Goal: Navigation & Orientation: Find specific page/section

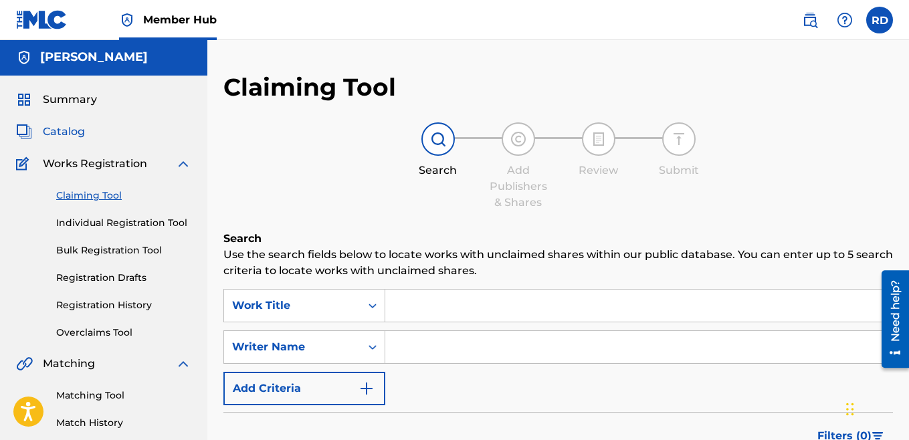
click at [68, 131] on span "Catalog" at bounding box center [64, 132] width 42 height 16
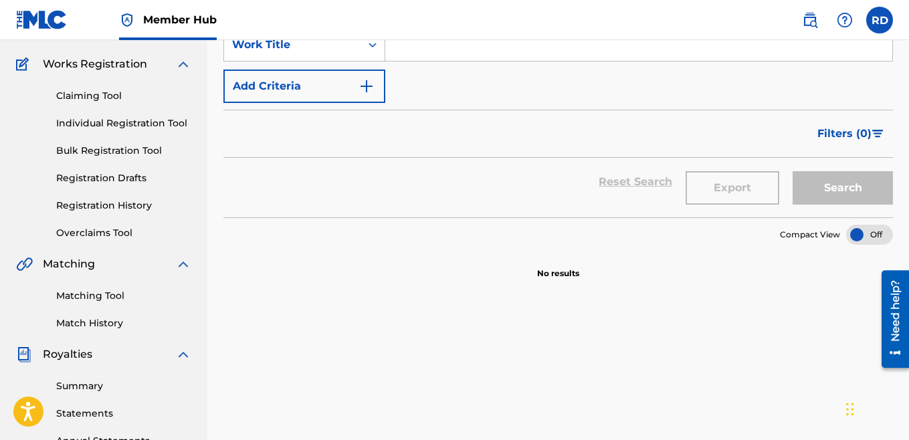
scroll to position [92, 0]
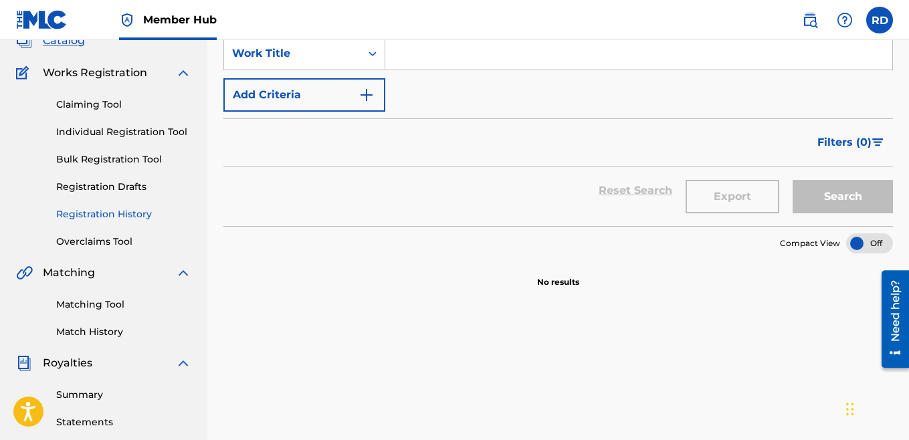
click at [120, 209] on link "Registration History" at bounding box center [123, 214] width 135 height 14
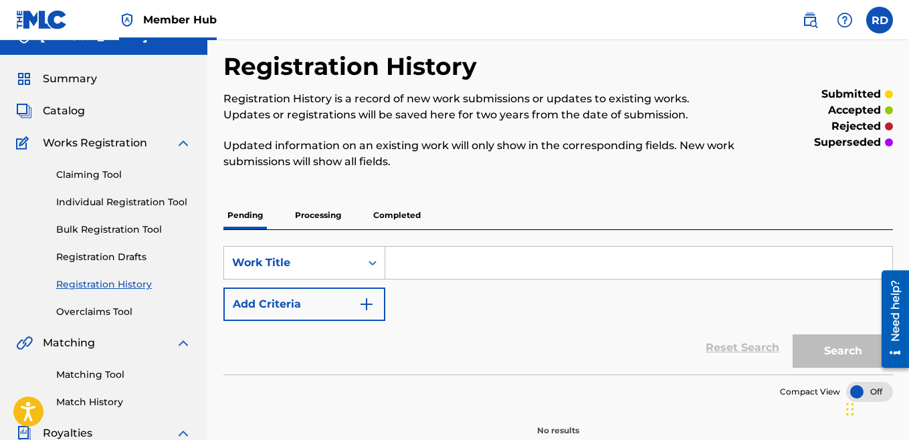
scroll to position [4, 0]
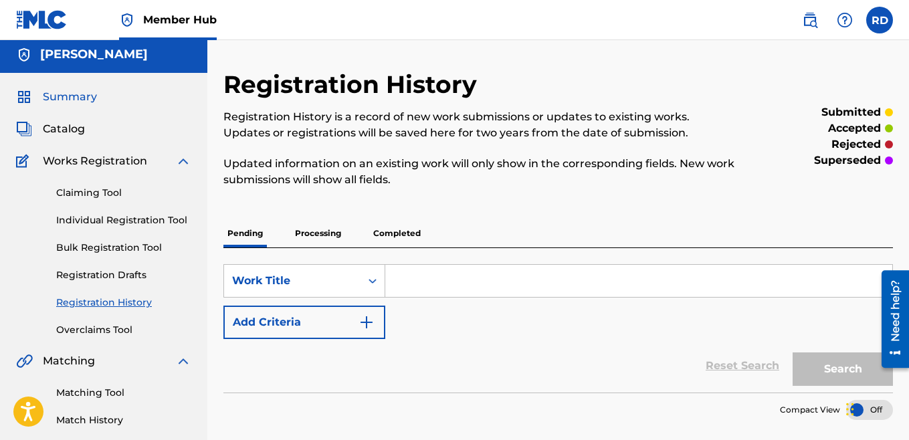
click at [56, 95] on span "Summary" at bounding box center [70, 97] width 54 height 16
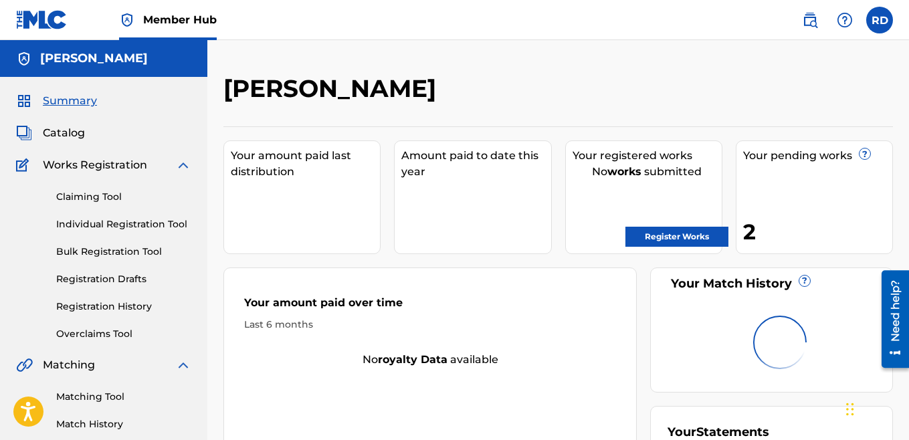
click at [45, 21] on img at bounding box center [41, 19] width 51 height 19
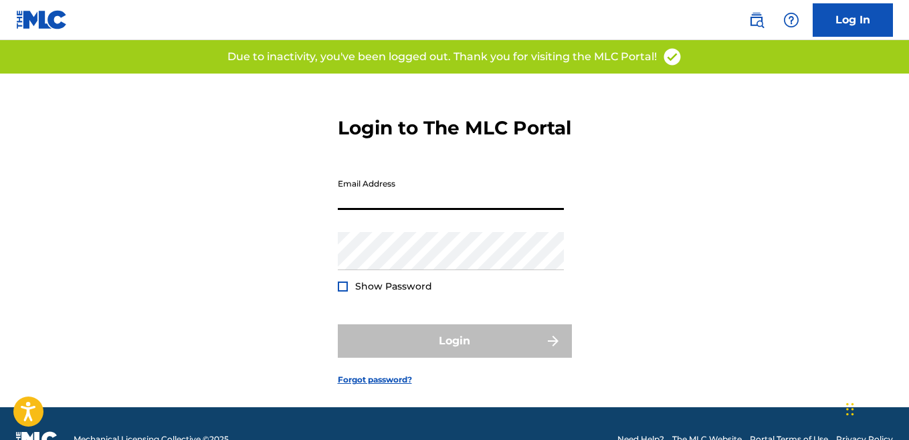
type input "[EMAIL_ADDRESS][DOMAIN_NAME]"
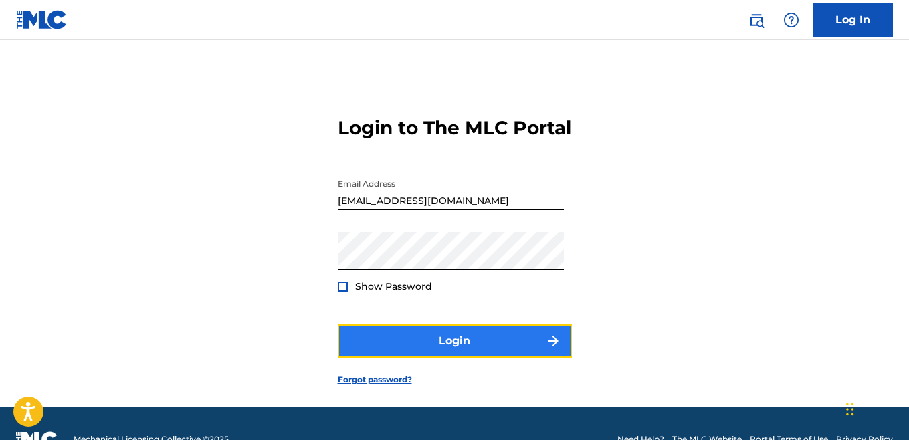
click at [414, 358] on button "Login" at bounding box center [455, 340] width 234 height 33
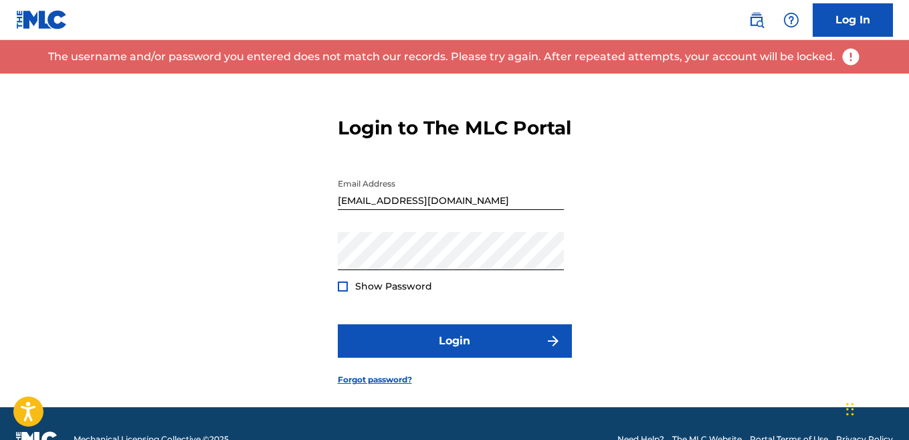
click at [372, 292] on span "Show Password" at bounding box center [393, 286] width 77 height 12
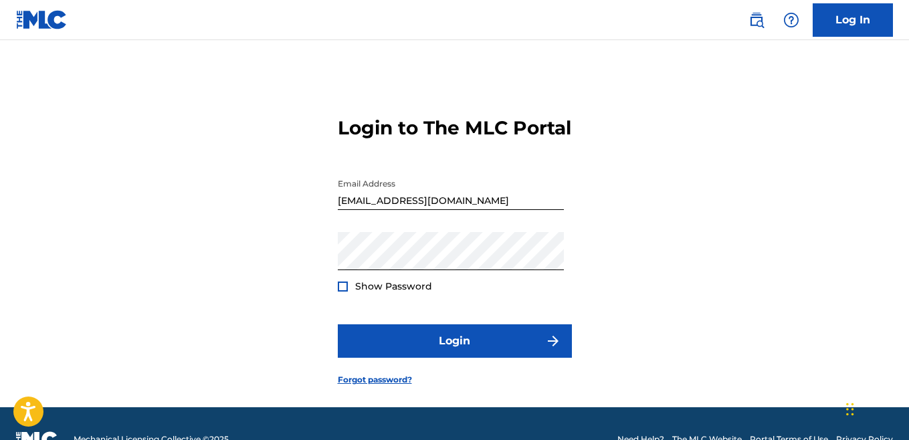
click at [343, 292] on div at bounding box center [343, 287] width 10 height 10
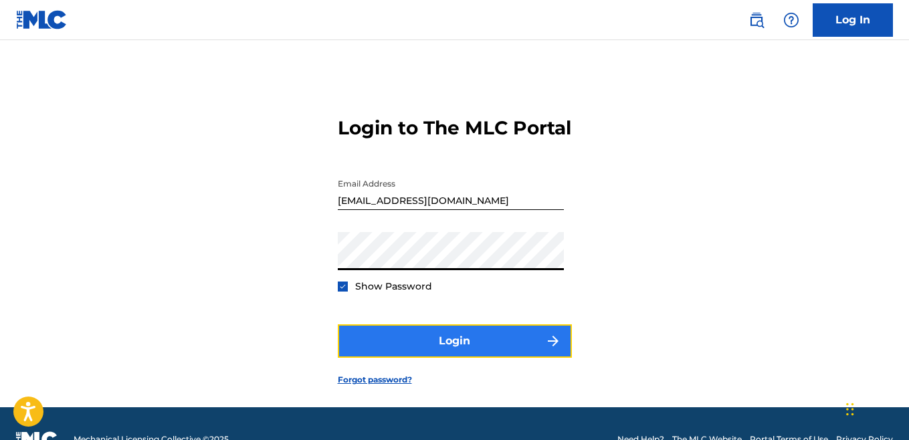
click at [397, 358] on button "Login" at bounding box center [455, 340] width 234 height 33
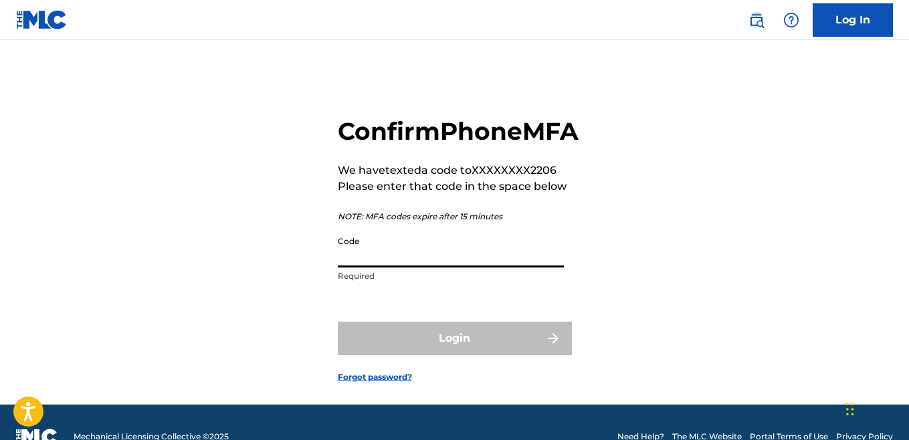
click at [375, 268] on input "Code" at bounding box center [451, 248] width 226 height 38
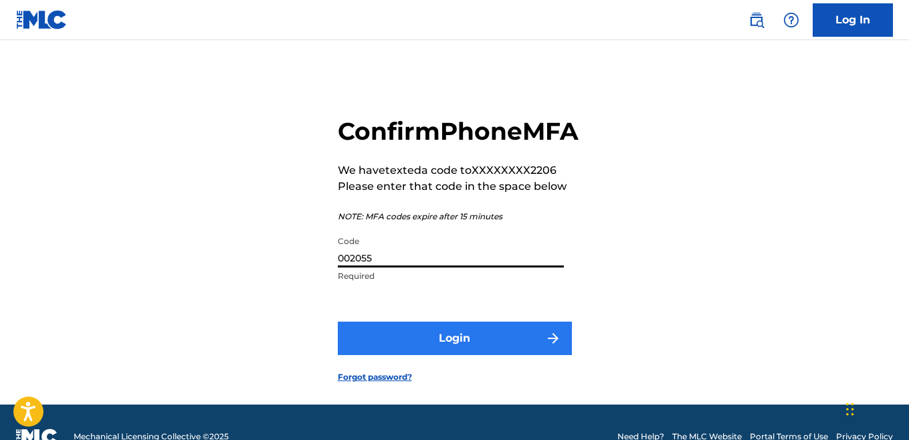
type input "002055"
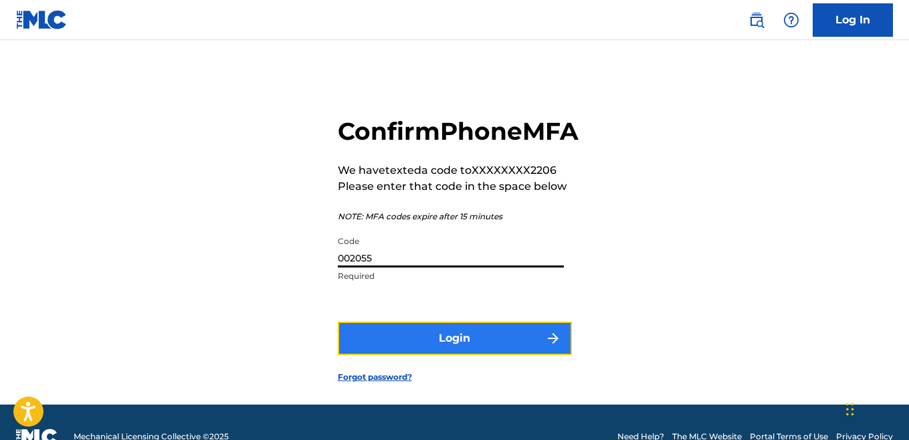
click at [432, 355] on button "Login" at bounding box center [455, 338] width 234 height 33
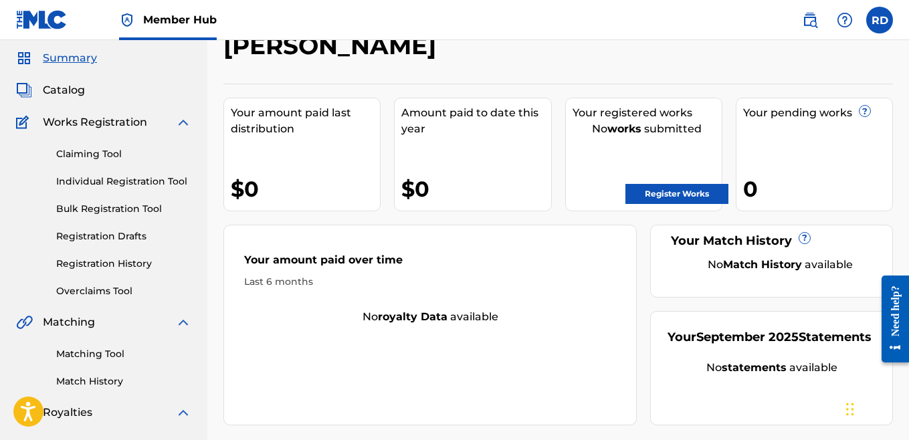
scroll to position [34, 0]
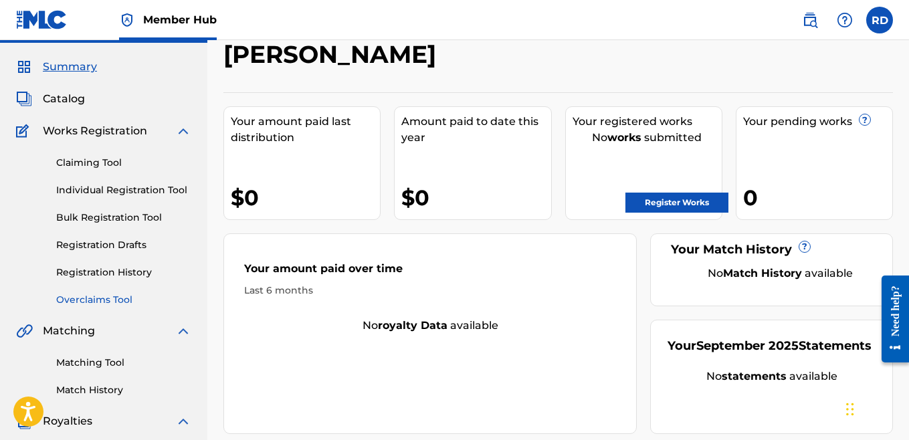
click at [98, 299] on link "Overclaims Tool" at bounding box center [123, 300] width 135 height 14
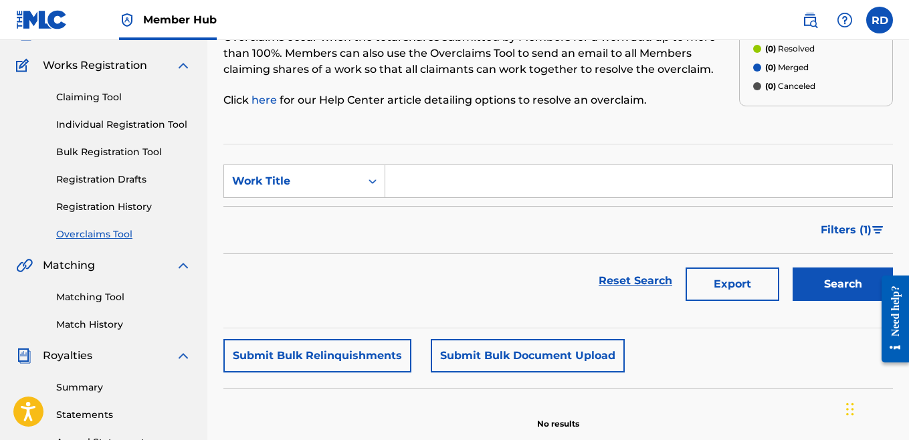
scroll to position [105, 0]
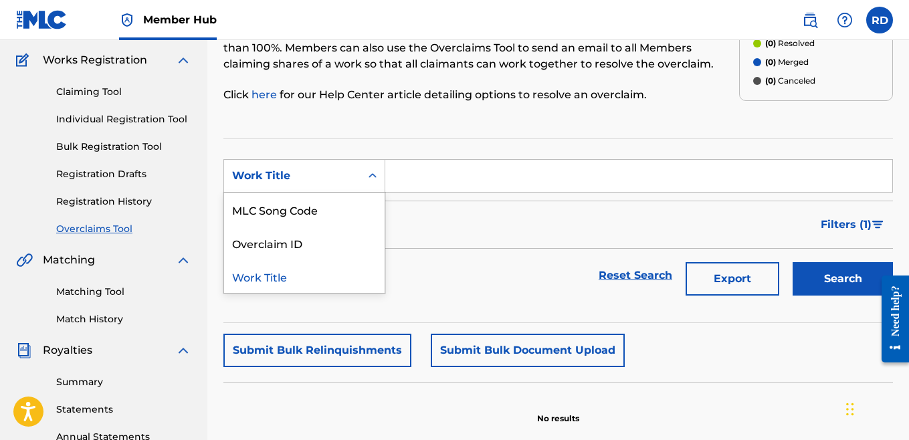
click at [301, 179] on div "Work Title" at bounding box center [292, 176] width 120 height 16
click at [412, 172] on input "Search Form" at bounding box center [638, 176] width 507 height 32
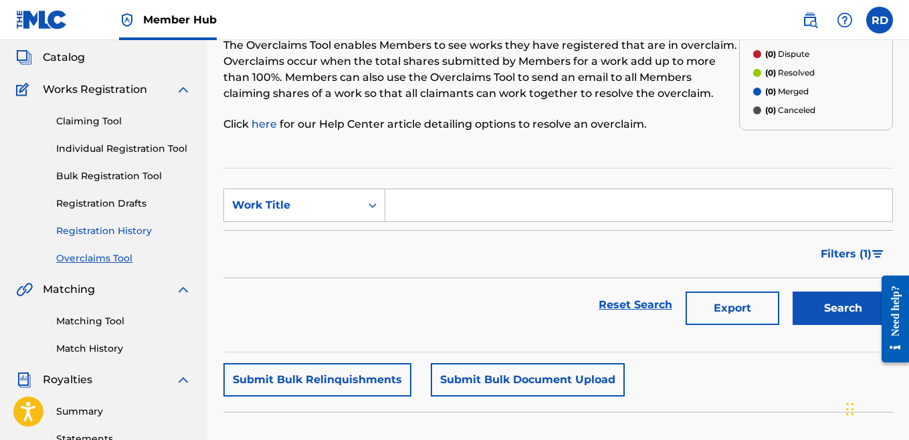
scroll to position [72, 0]
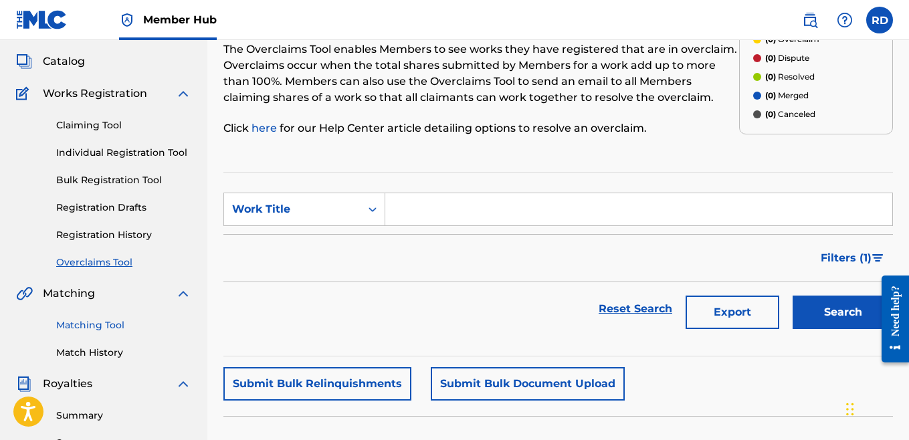
click at [94, 328] on link "Matching Tool" at bounding box center [123, 325] width 135 height 14
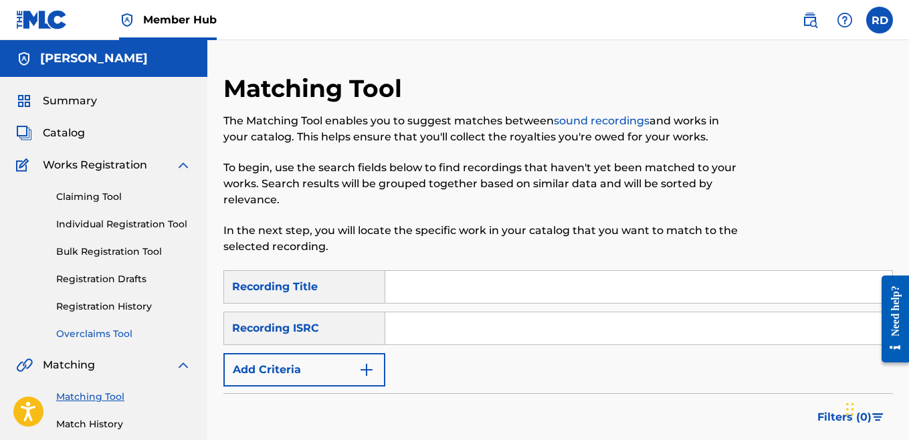
click at [94, 335] on link "Overclaims Tool" at bounding box center [123, 334] width 135 height 14
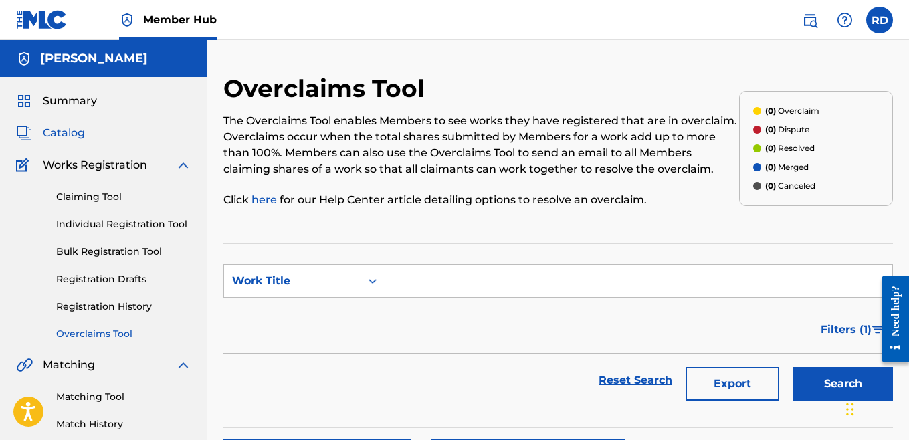
click at [60, 134] on span "Catalog" at bounding box center [64, 133] width 42 height 16
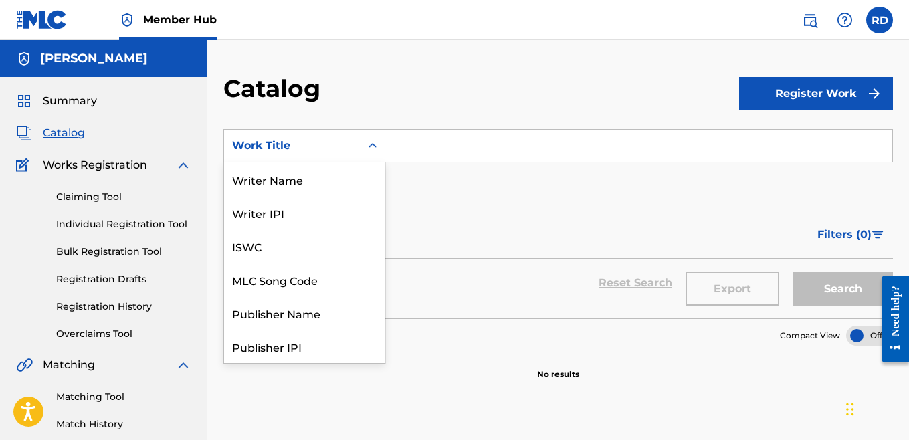
click at [309, 153] on div "Work Title" at bounding box center [292, 146] width 120 height 16
click at [270, 190] on div "Writer Name" at bounding box center [304, 179] width 161 height 33
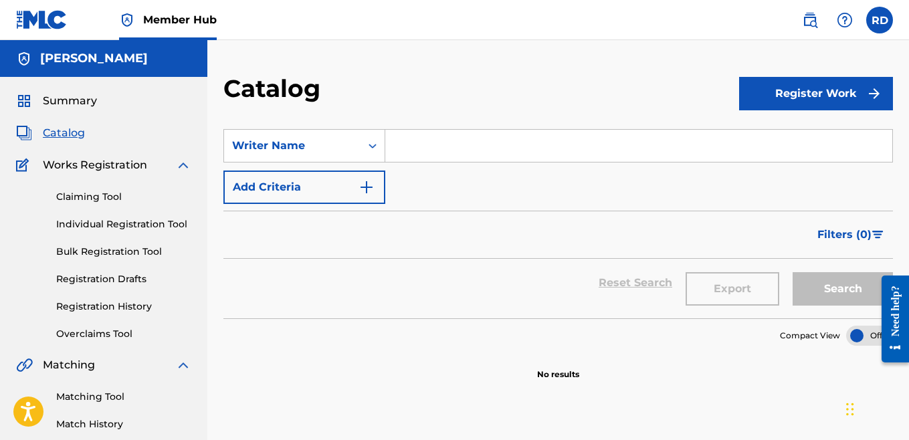
click at [407, 150] on input "Search Form" at bounding box center [638, 146] width 507 height 32
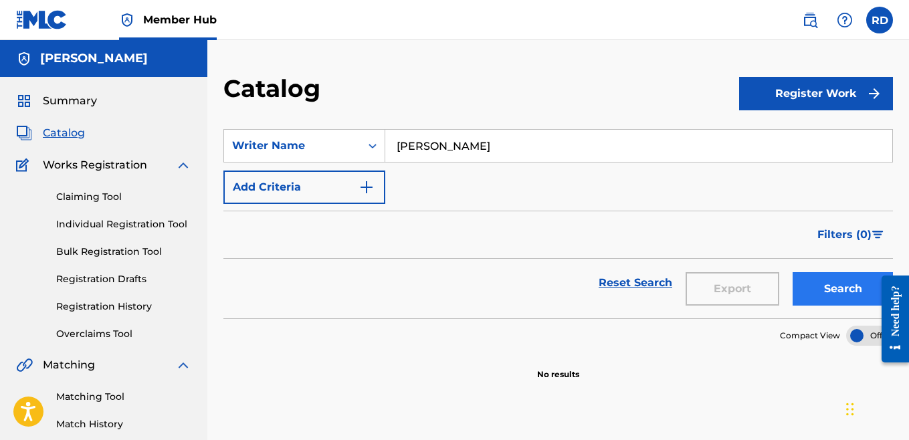
type input "ray dillard"
click at [817, 296] on button "Search" at bounding box center [843, 288] width 100 height 33
click at [52, 102] on span "Summary" at bounding box center [70, 101] width 54 height 16
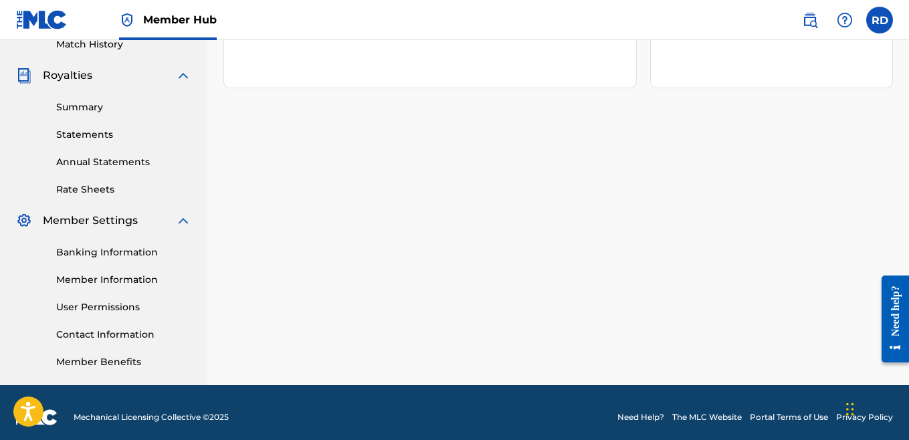
scroll to position [389, 0]
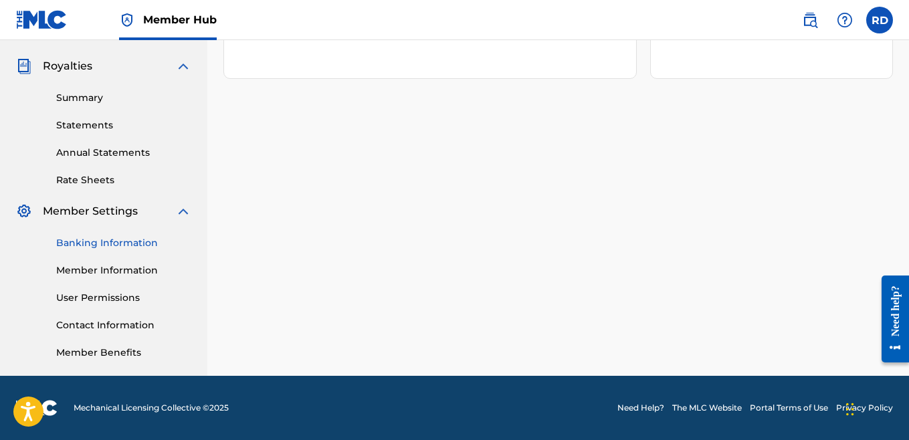
click at [110, 243] on link "Banking Information" at bounding box center [123, 243] width 135 height 14
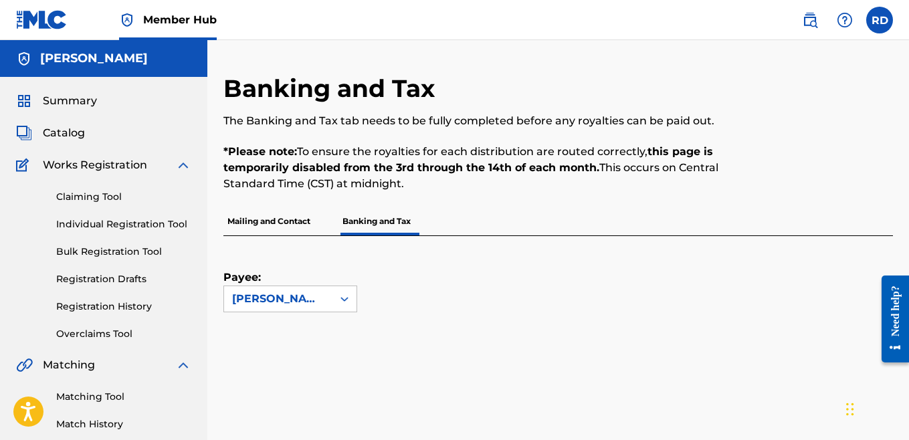
click at [264, 228] on p "Mailing and Contact" at bounding box center [268, 221] width 91 height 28
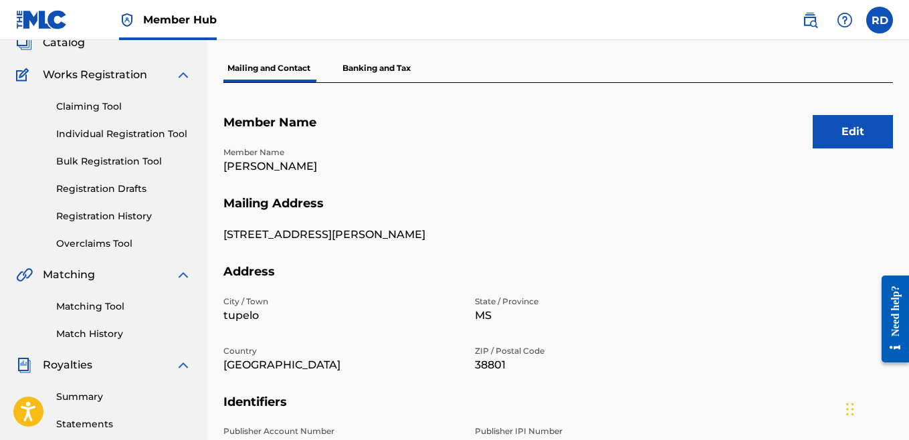
scroll to position [82, 0]
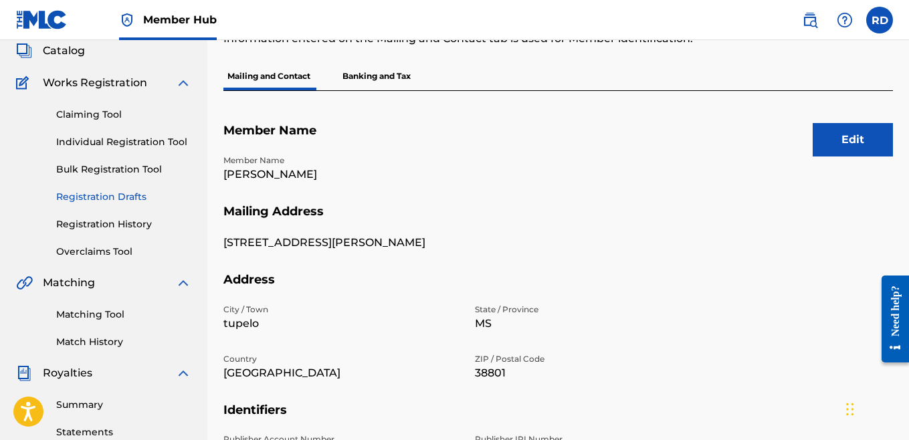
click at [98, 199] on link "Registration Drafts" at bounding box center [123, 197] width 135 height 14
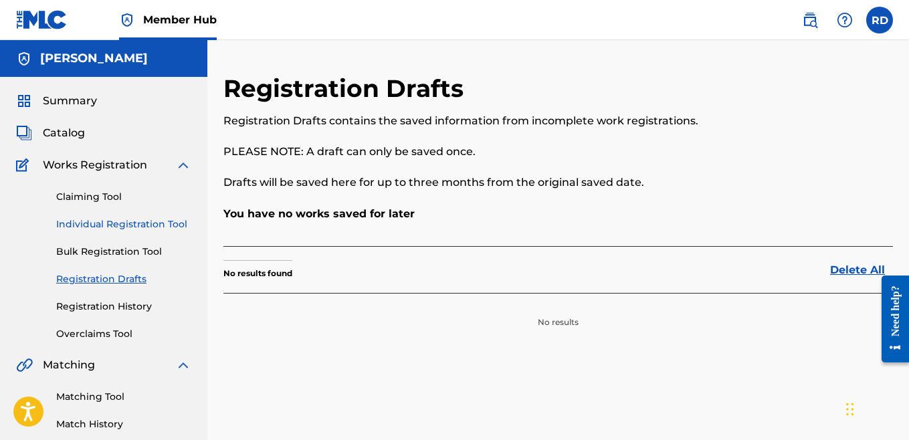
click at [91, 227] on link "Individual Registration Tool" at bounding box center [123, 224] width 135 height 14
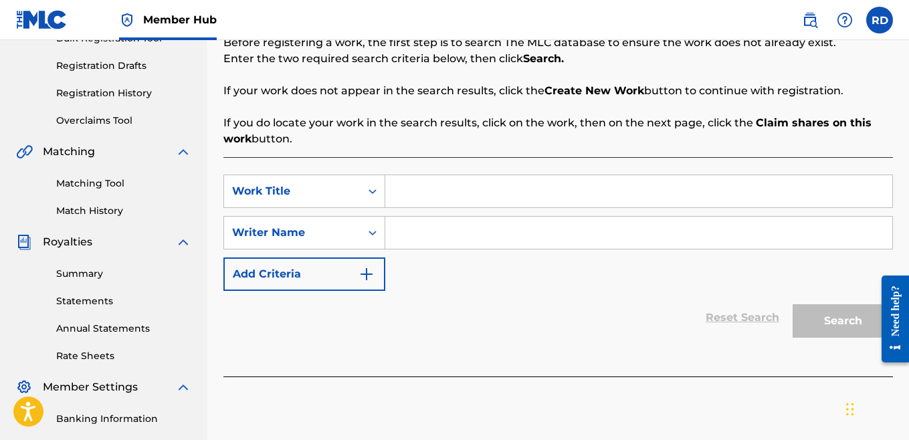
scroll to position [216, 0]
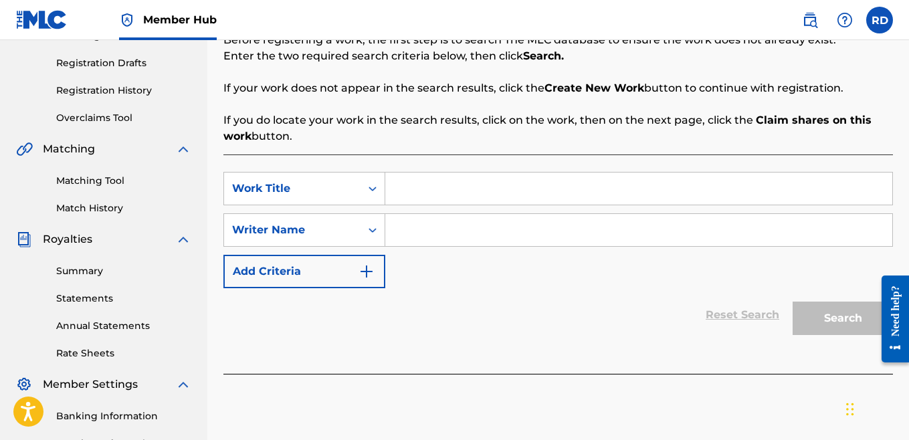
click at [395, 225] on input "Search Form" at bounding box center [638, 230] width 507 height 32
type input "ray dillard"
click at [433, 274] on div "SearchWithCriteria60ba544a-d9ba-4927-ba17-97112222632e Work Title SearchWithCri…" at bounding box center [557, 230] width 669 height 116
click at [833, 330] on div "Search" at bounding box center [839, 315] width 107 height 54
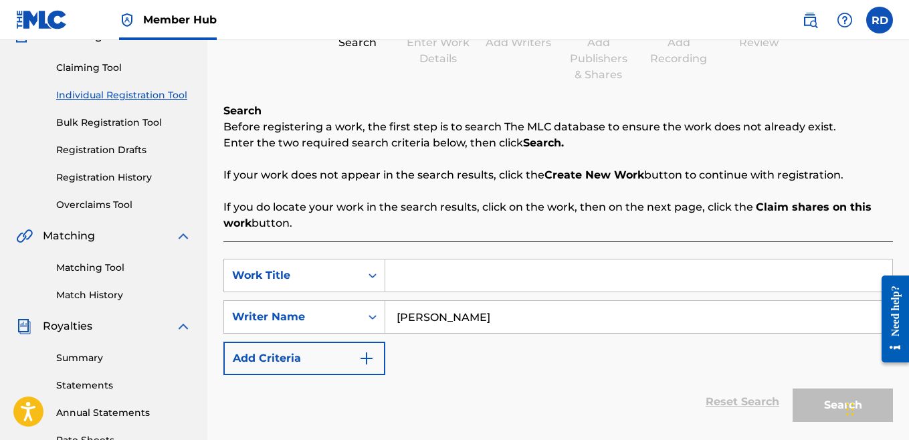
scroll to position [118, 0]
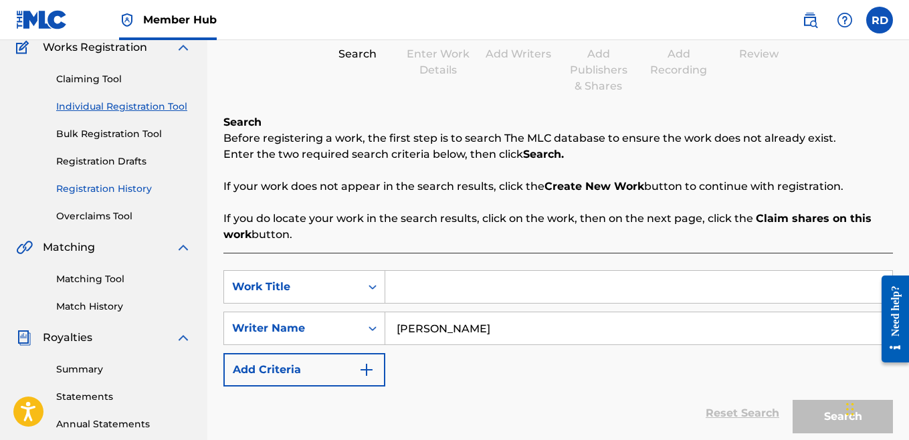
click at [106, 188] on link "Registration History" at bounding box center [123, 189] width 135 height 14
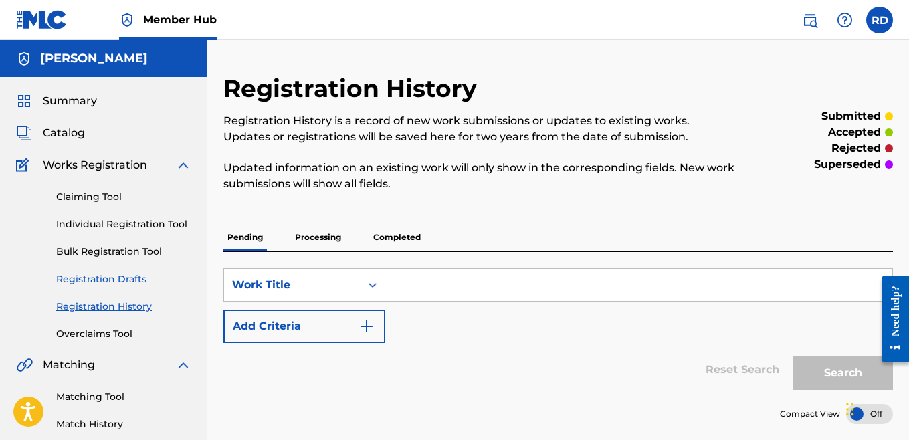
click at [109, 282] on link "Registration Drafts" at bounding box center [123, 279] width 135 height 14
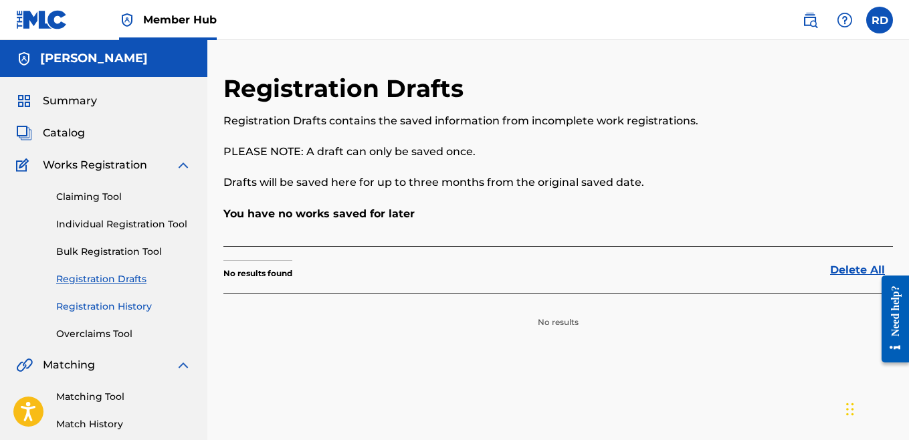
click at [101, 304] on link "Registration History" at bounding box center [123, 307] width 135 height 14
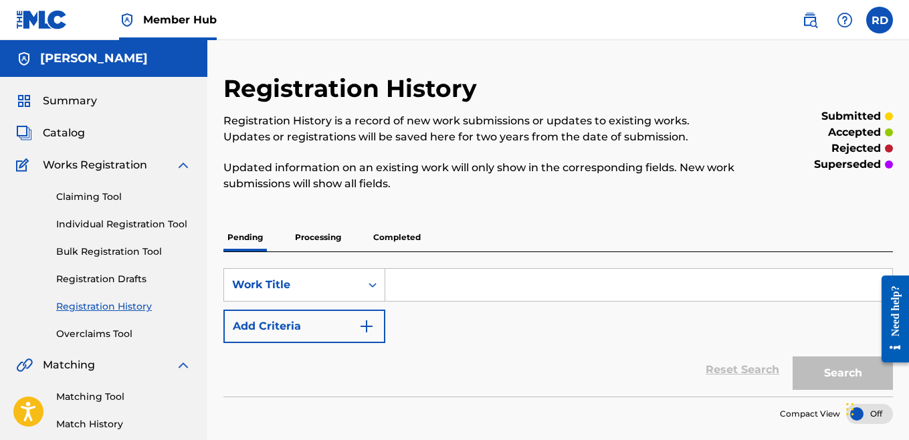
click at [323, 237] on p "Processing" at bounding box center [318, 237] width 54 height 28
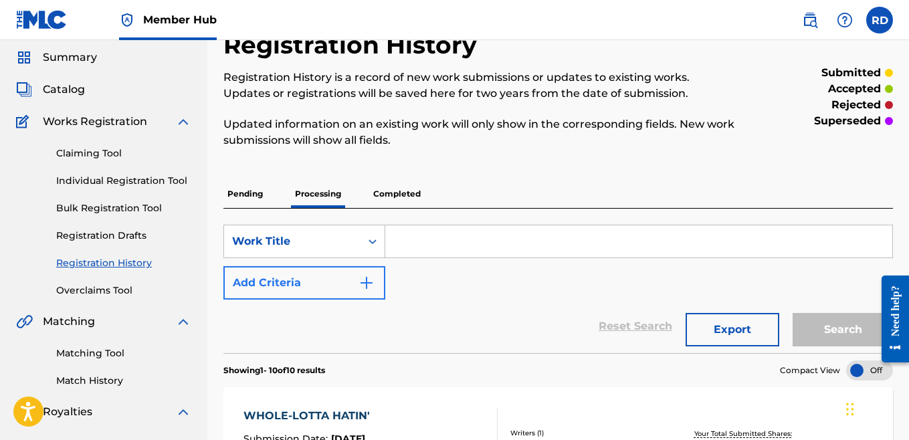
scroll to position [16, 0]
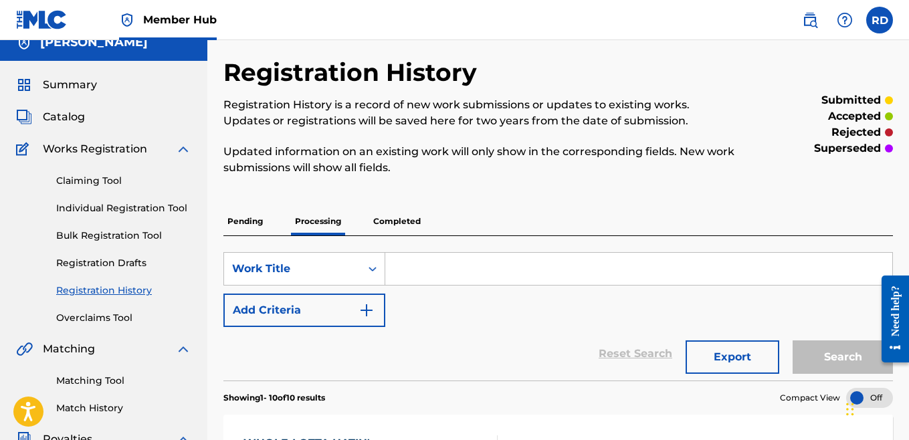
click at [397, 220] on p "Completed" at bounding box center [397, 221] width 56 height 28
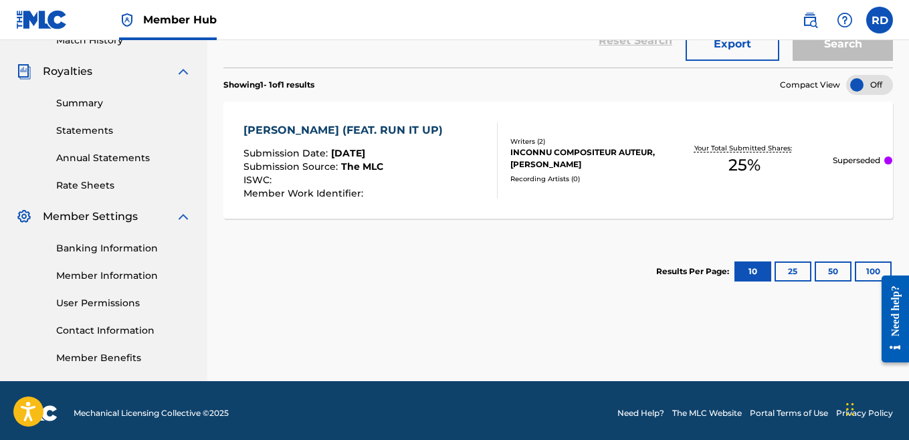
scroll to position [389, 0]
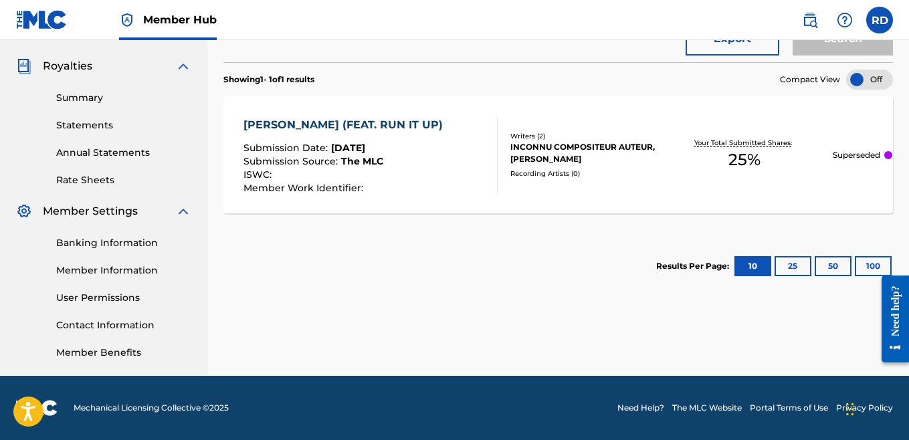
click at [536, 169] on div "Recording Artists ( 0 )" at bounding box center [583, 174] width 146 height 10
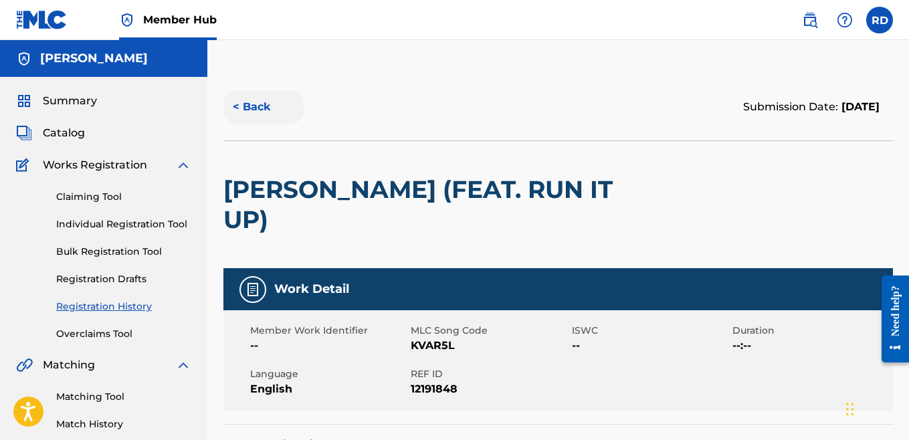
click at [249, 111] on button "< Back" at bounding box center [263, 106] width 80 height 33
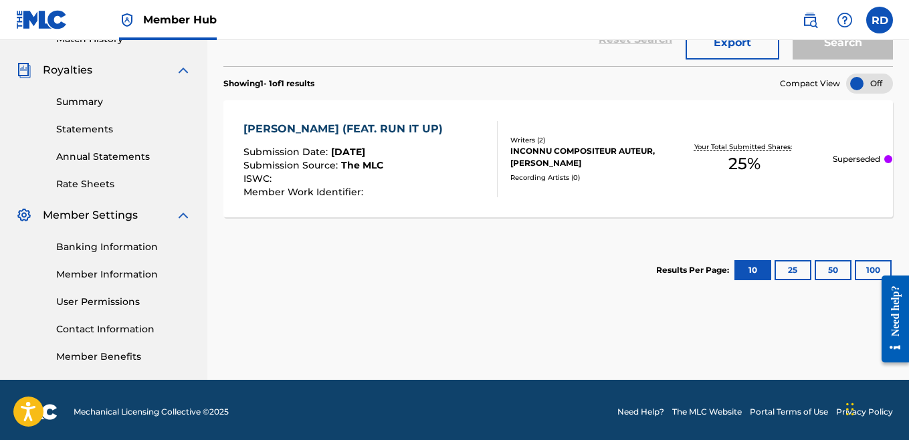
scroll to position [389, 0]
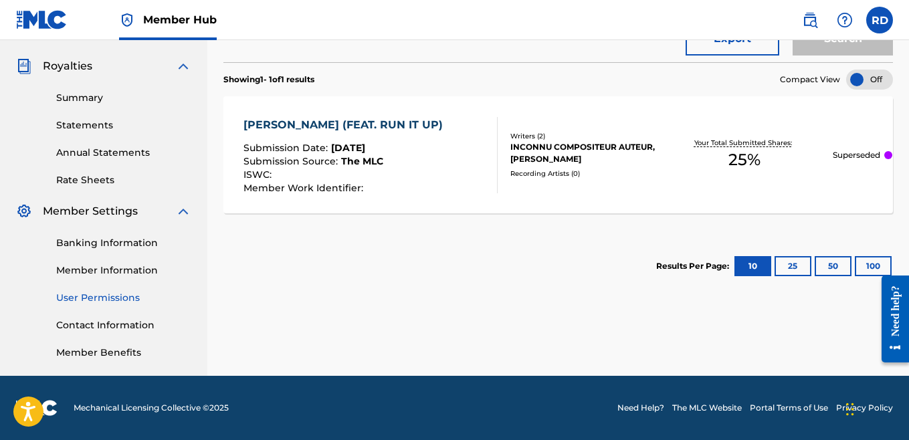
click at [84, 304] on link "User Permissions" at bounding box center [123, 298] width 135 height 14
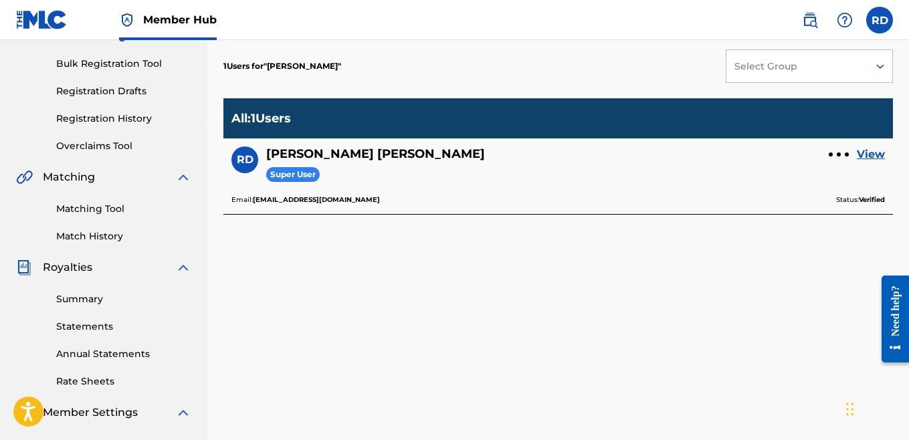
scroll to position [191, 0]
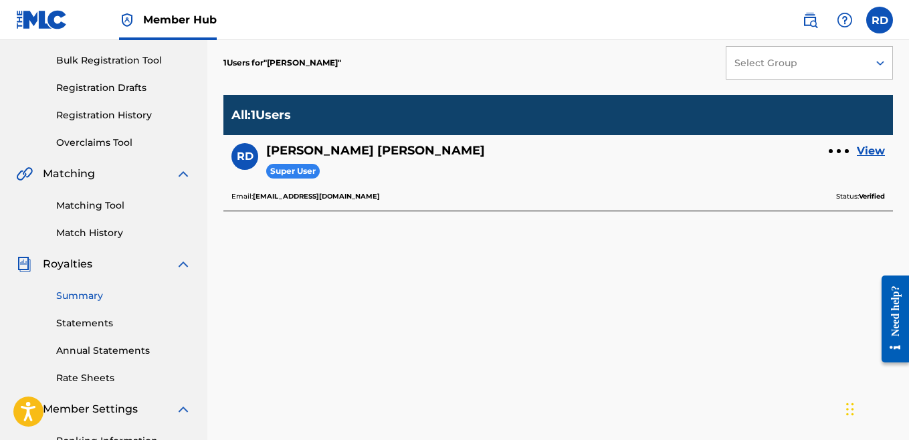
click at [76, 302] on link "Summary" at bounding box center [123, 296] width 135 height 14
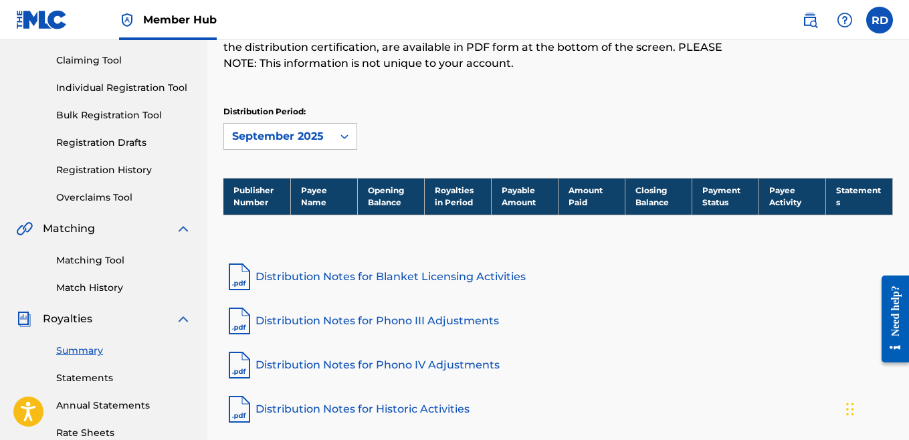
scroll to position [150, 0]
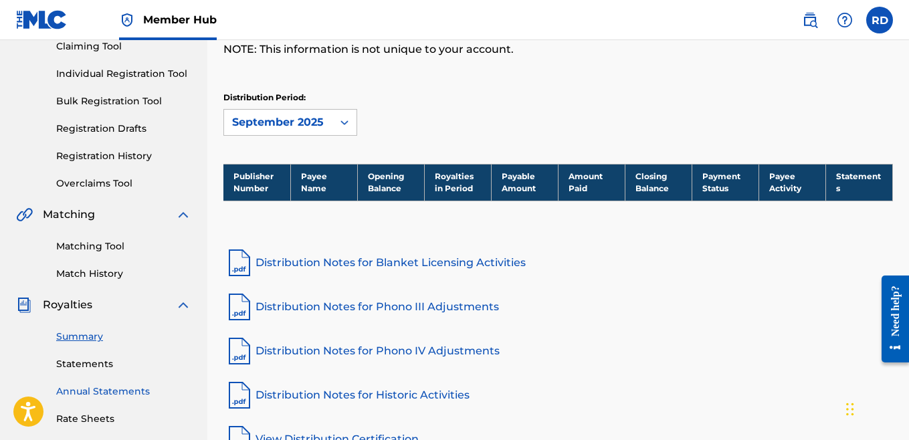
click at [79, 391] on link "Annual Statements" at bounding box center [123, 392] width 135 height 14
